Goal: Communication & Community: Share content

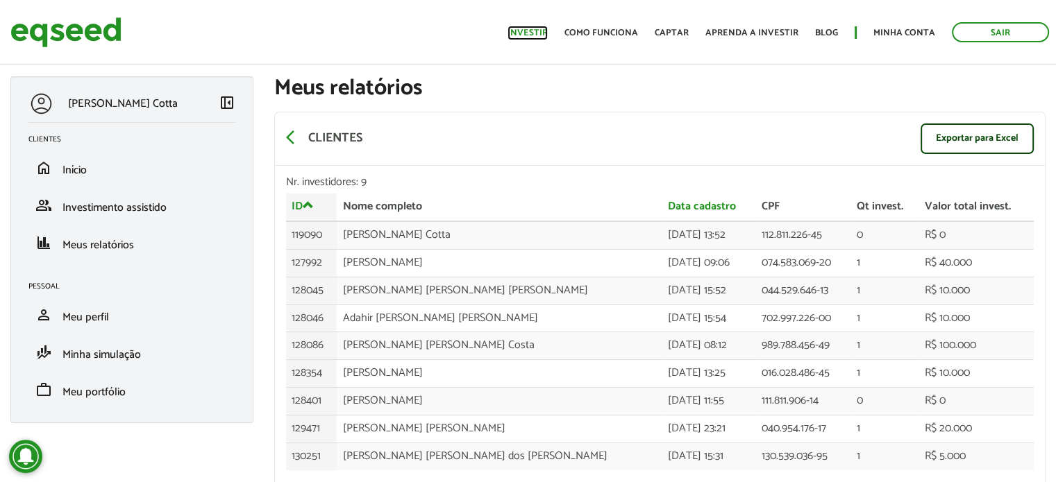
click at [544, 33] on link "Investir" at bounding box center [527, 32] width 40 height 9
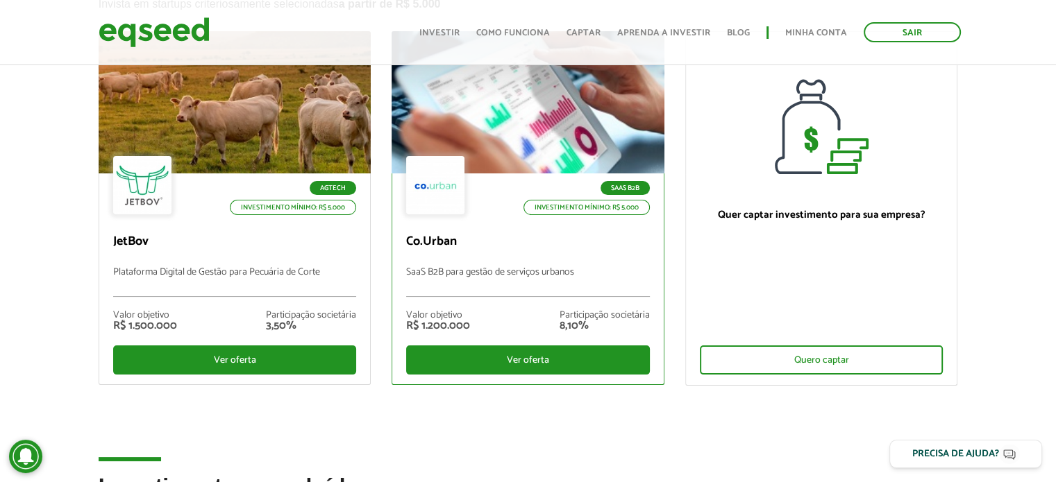
scroll to position [139, 0]
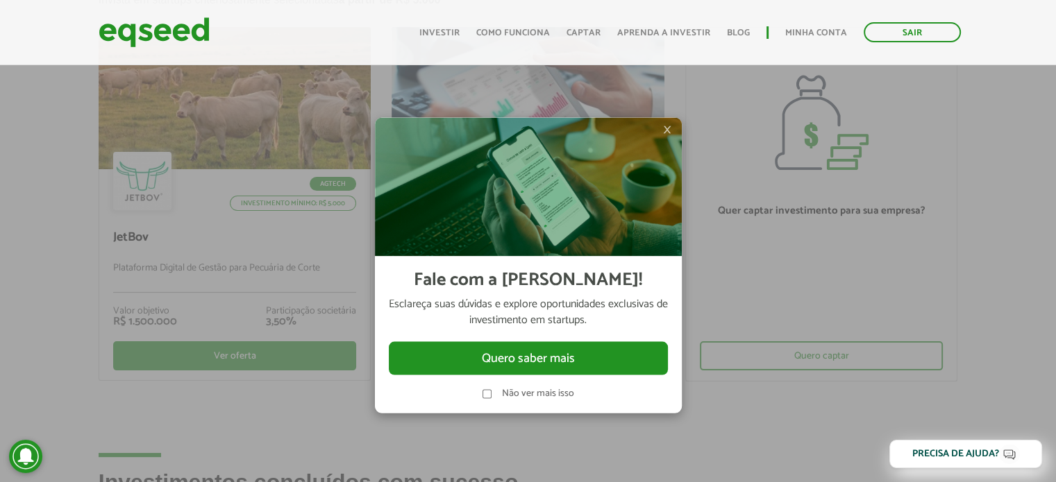
click at [155, 349] on div at bounding box center [528, 241] width 1056 height 482
drag, startPoint x: 18, startPoint y: 312, endPoint x: 33, endPoint y: 312, distance: 15.3
click at [23, 312] on div at bounding box center [528, 241] width 1056 height 482
click at [662, 130] on img at bounding box center [528, 186] width 307 height 139
click at [666, 131] on span "×" at bounding box center [667, 129] width 8 height 17
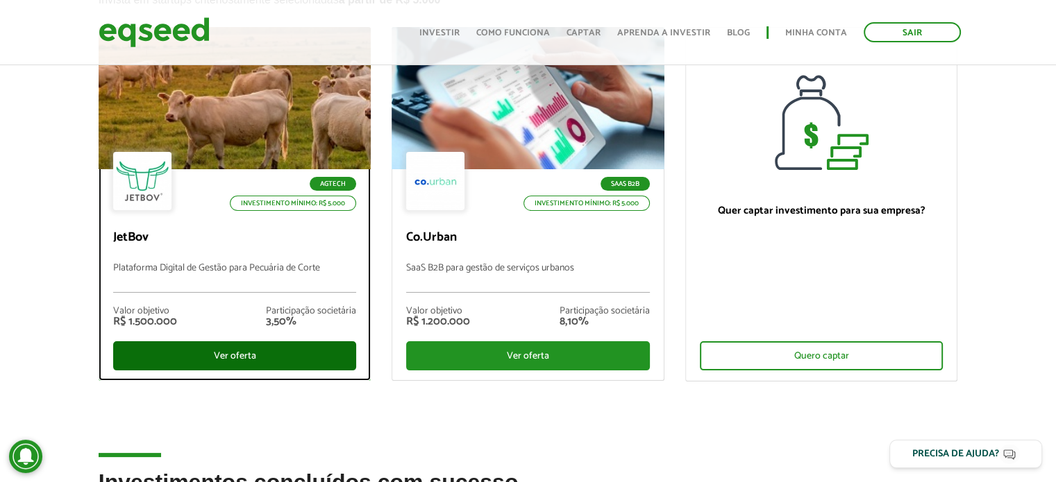
click at [267, 354] on div "Ver oferta" at bounding box center [235, 356] width 244 height 29
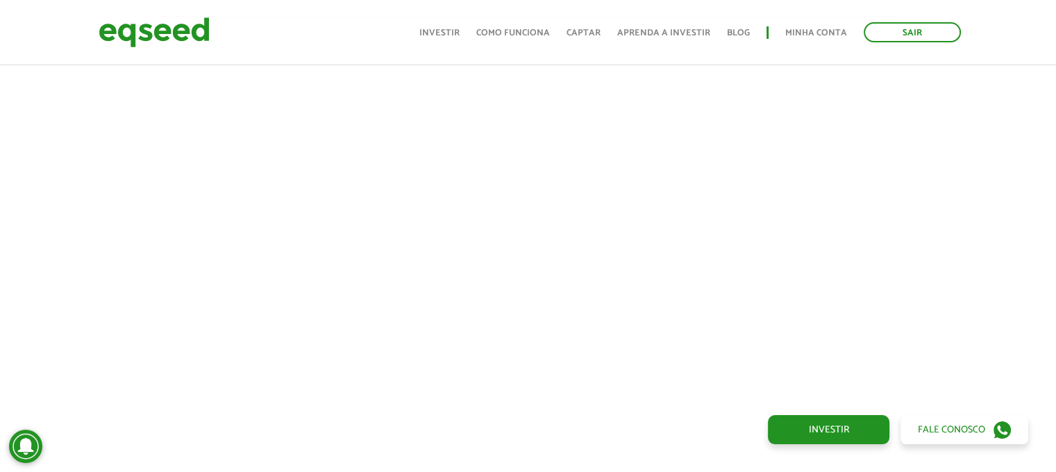
scroll to position [485, 0]
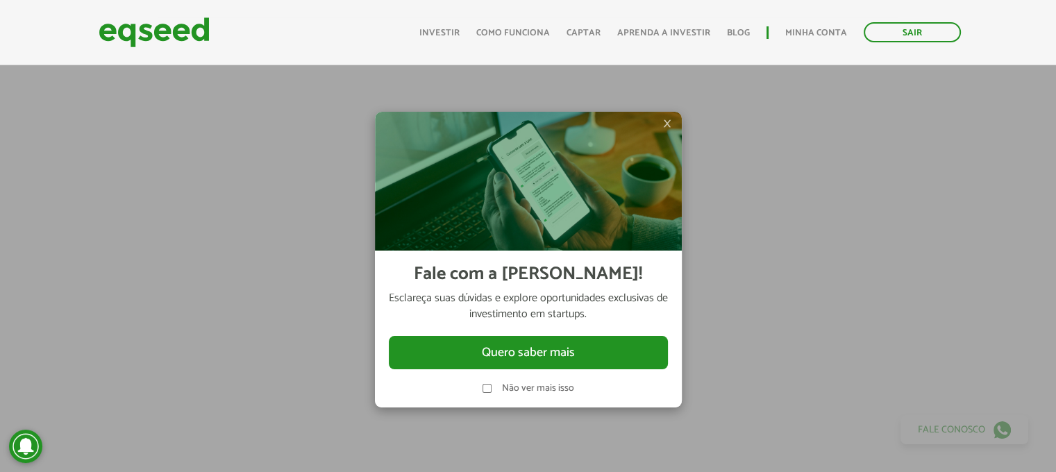
click at [671, 122] on span "×" at bounding box center [667, 123] width 8 height 17
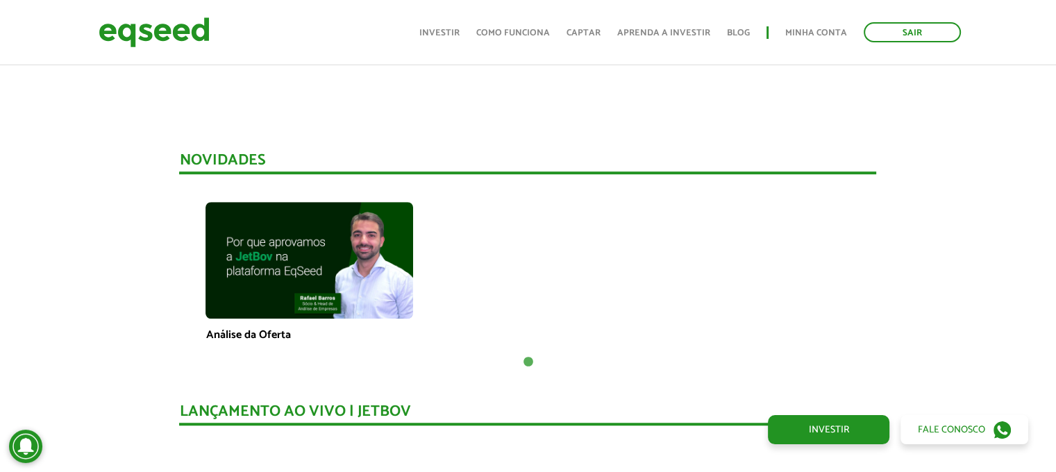
scroll to position [832, 0]
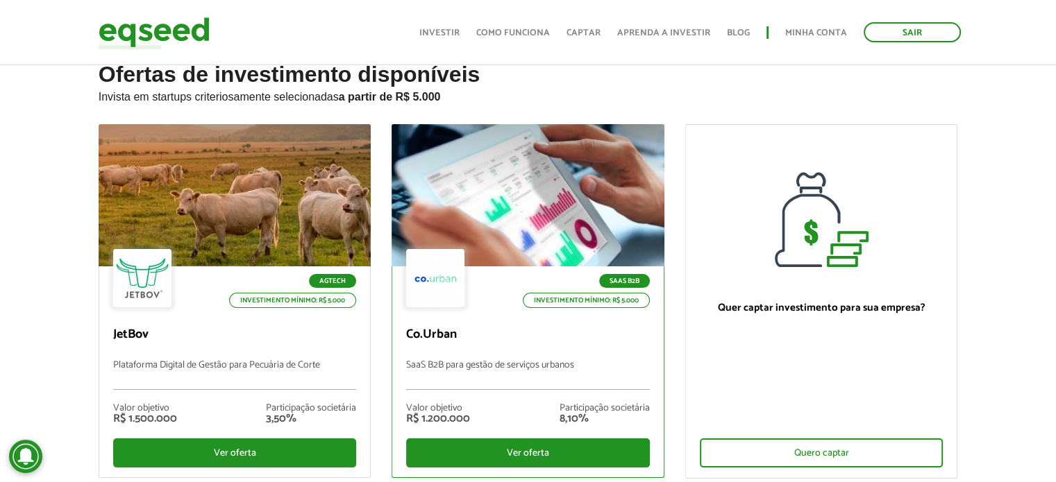
scroll to position [139, 0]
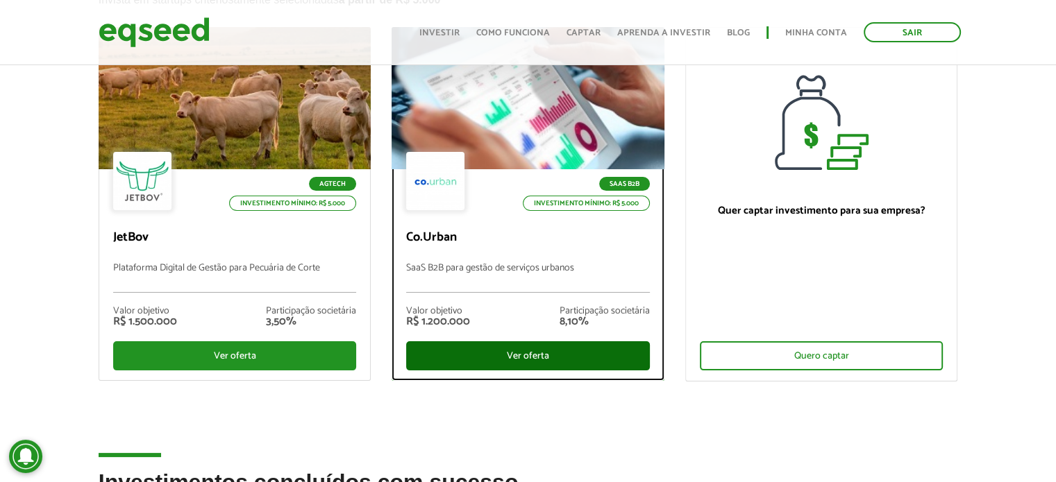
click at [508, 355] on div "Ver oferta" at bounding box center [528, 356] width 244 height 29
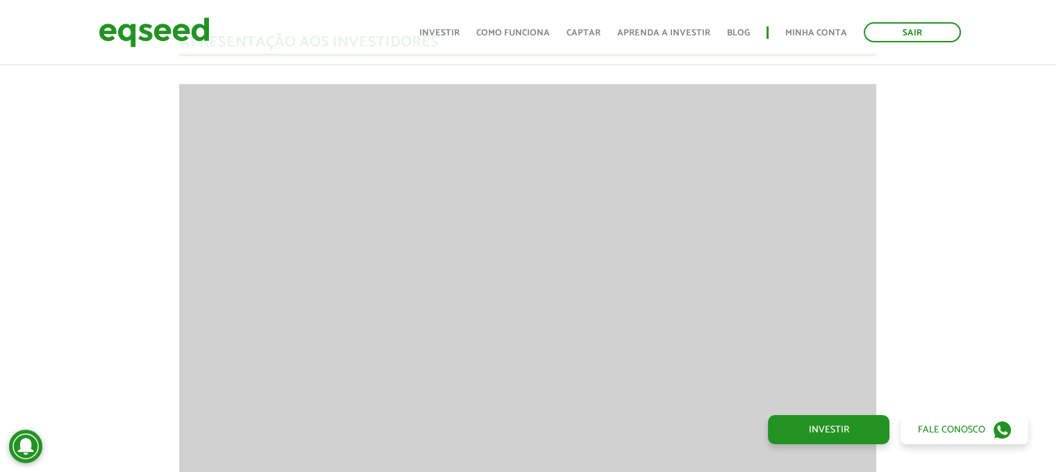
scroll to position [1249, 0]
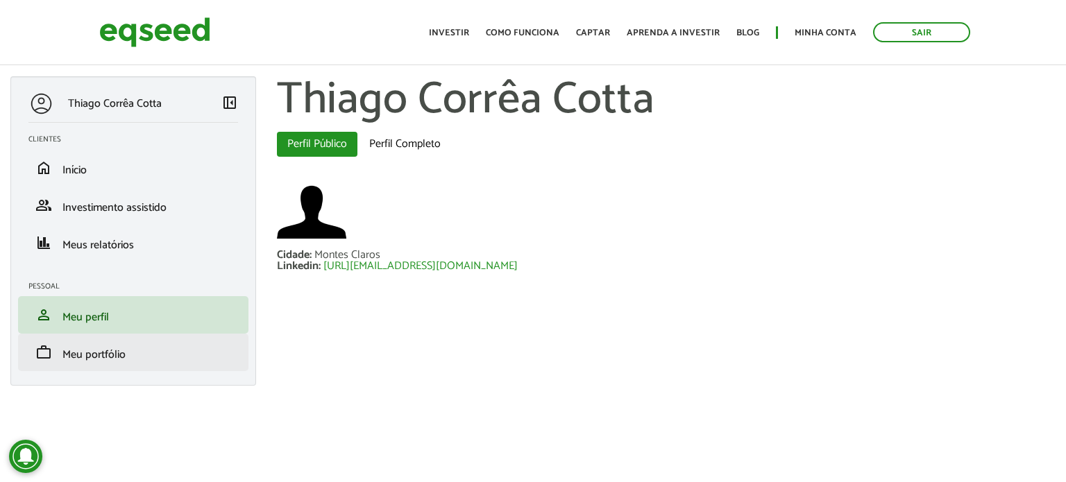
click at [87, 367] on li "work Meu portfólio" at bounding box center [133, 352] width 230 height 37
click at [88, 357] on span "Meu portfólio" at bounding box center [93, 355] width 63 height 19
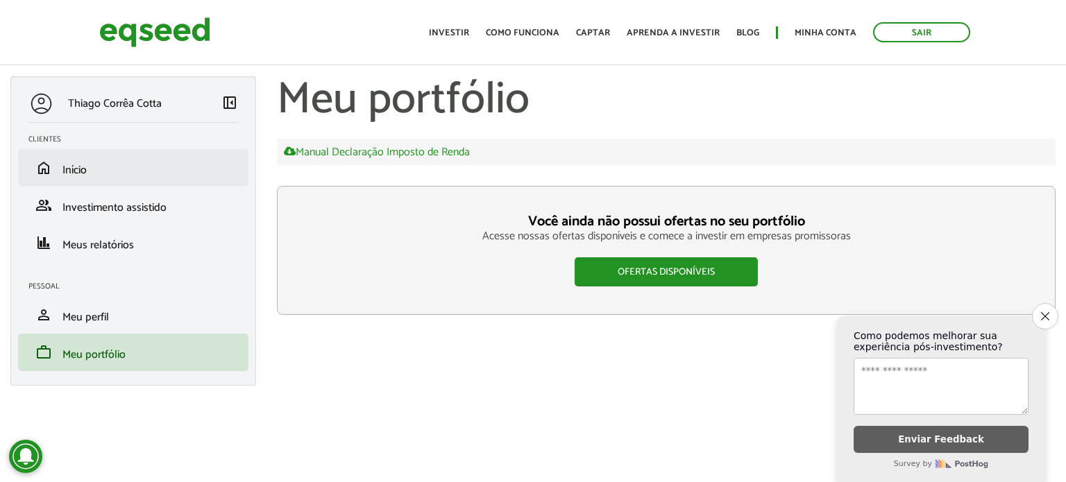
click at [120, 180] on li "home Início" at bounding box center [133, 167] width 230 height 37
click at [89, 162] on link "home Início" at bounding box center [133, 168] width 210 height 17
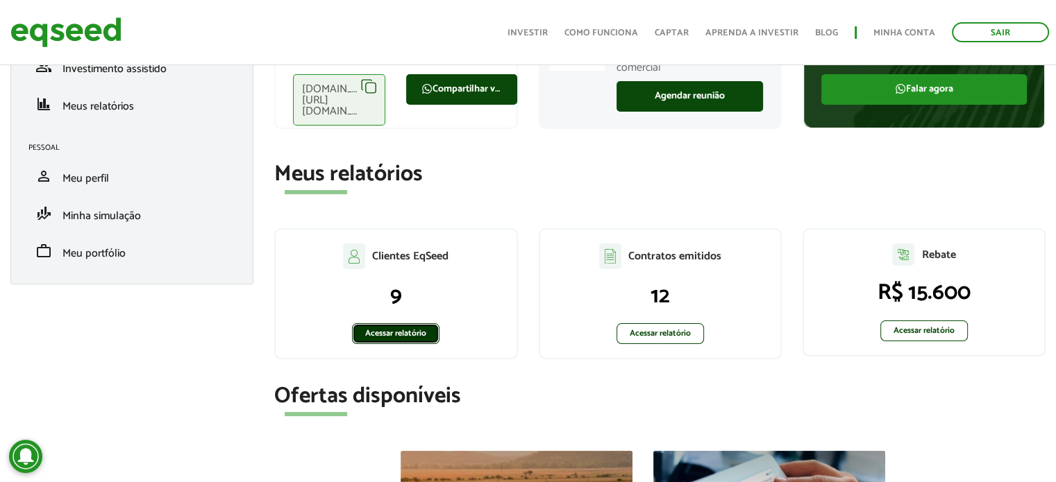
click at [403, 335] on link "Acessar relatório" at bounding box center [395, 333] width 87 height 21
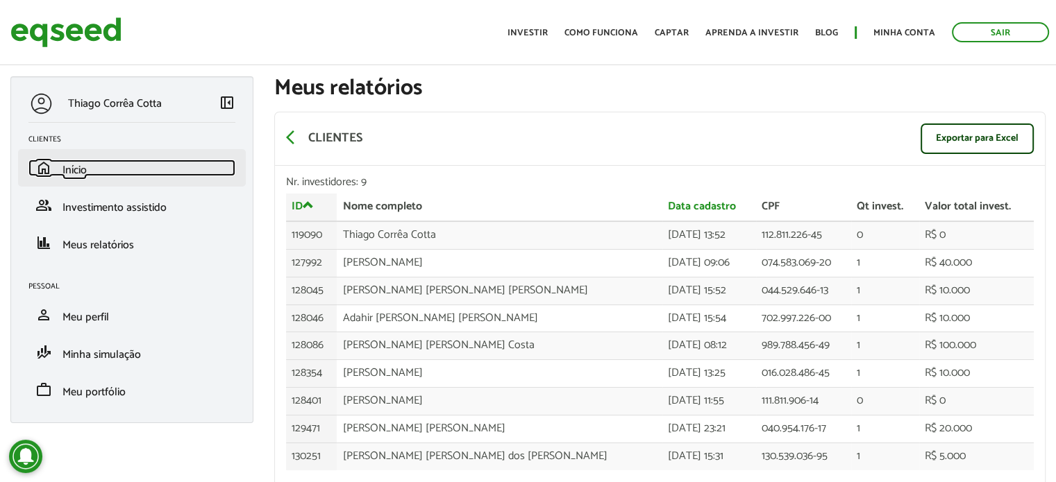
click at [89, 174] on link "home Início" at bounding box center [131, 168] width 207 height 17
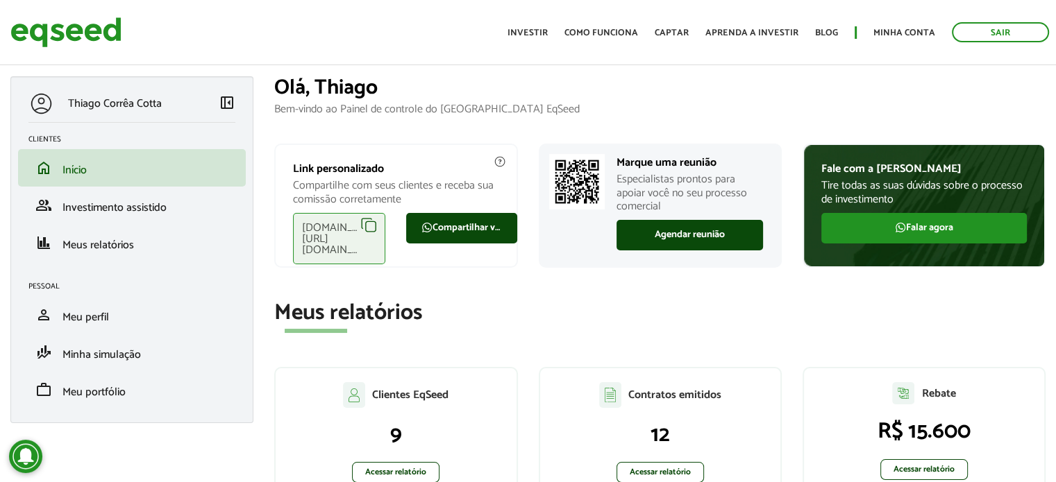
click at [371, 226] on div "eqseed.com/a/is/thiago.cotta" at bounding box center [339, 238] width 92 height 51
click at [456, 234] on link "Compartilhar via WhatsApp" at bounding box center [461, 228] width 111 height 31
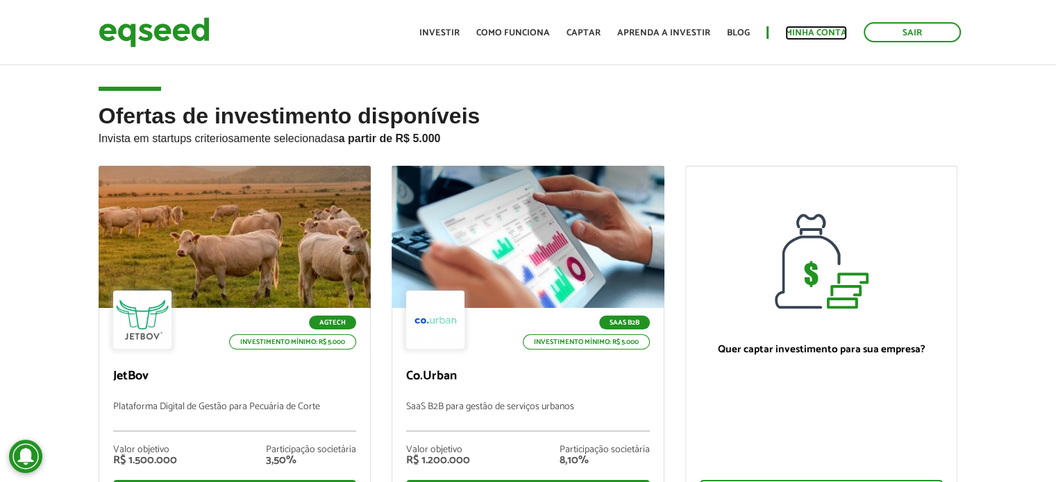
click at [804, 31] on link "Minha conta" at bounding box center [816, 32] width 62 height 9
